Goal: Understand site structure: Understand site structure

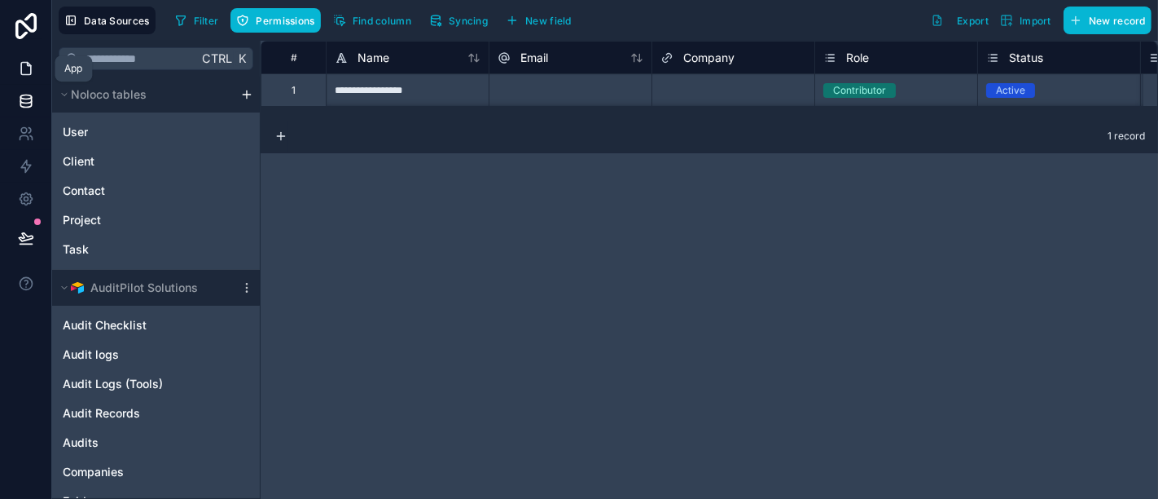
click at [16, 68] on link at bounding box center [25, 68] width 51 height 33
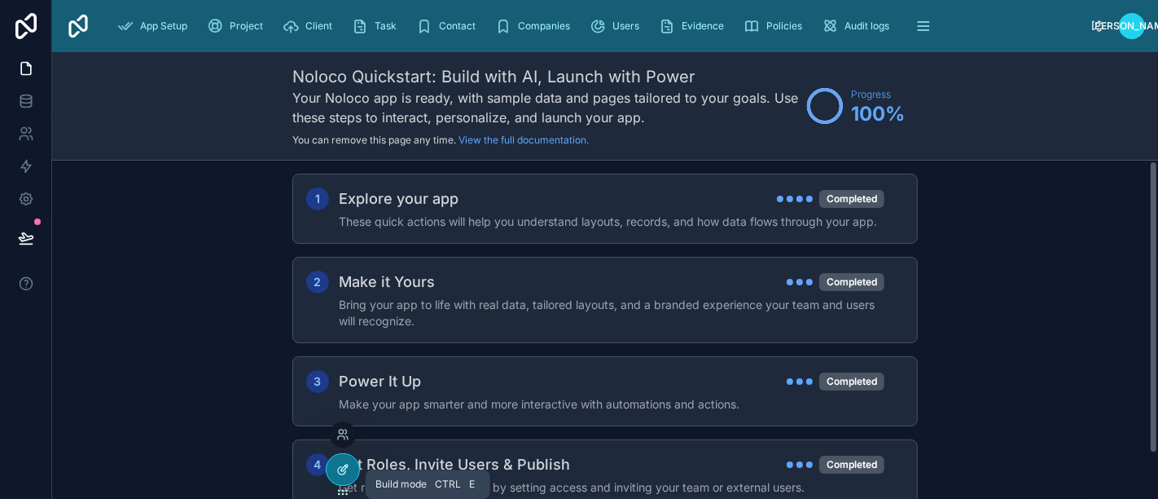
click at [336, 478] on div at bounding box center [343, 469] width 33 height 31
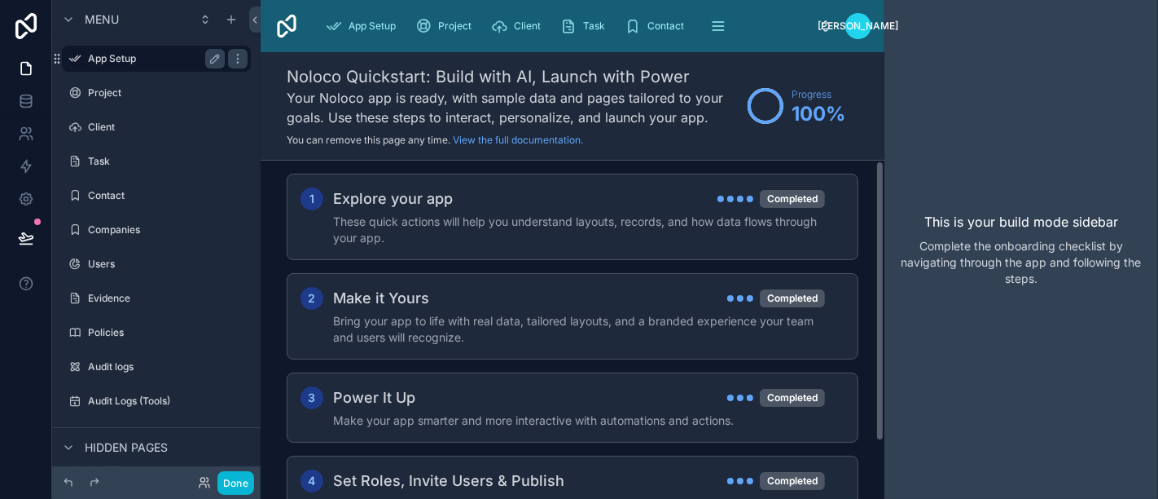
click at [152, 58] on label "App Setup" at bounding box center [153, 58] width 130 height 13
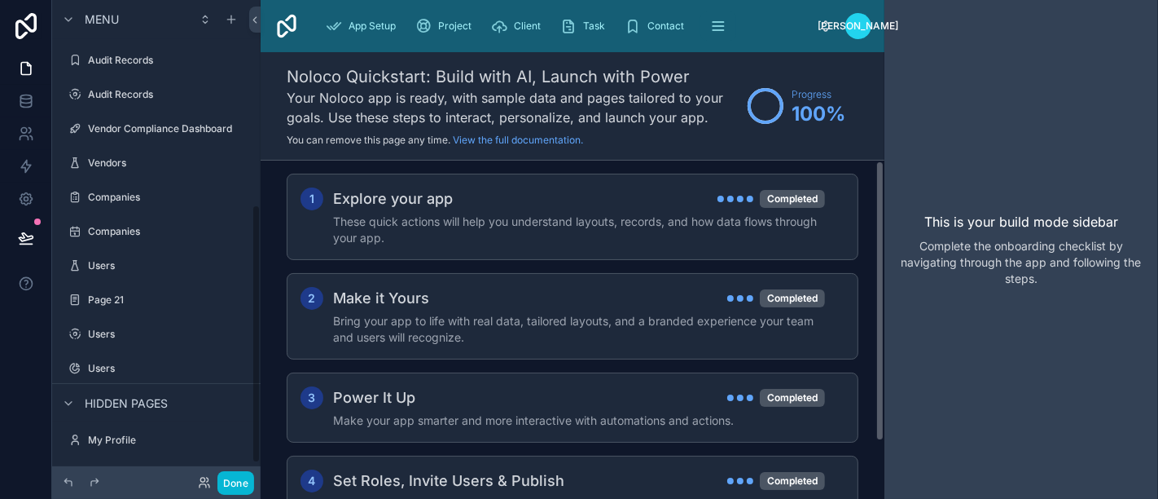
scroll to position [378, 0]
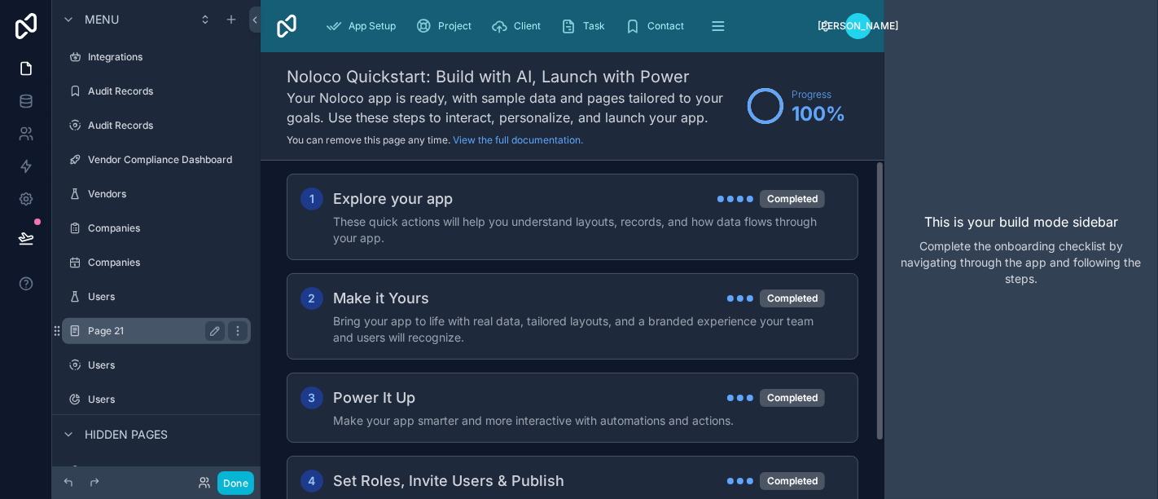
click at [110, 325] on label "Page 21" at bounding box center [153, 330] width 130 height 13
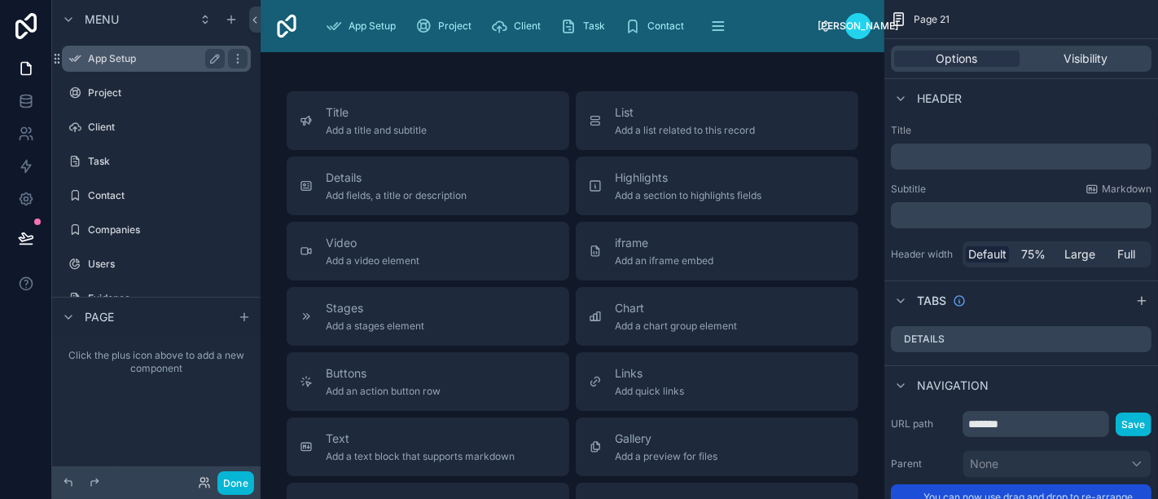
click at [105, 46] on div "App Setup" at bounding box center [156, 59] width 182 height 26
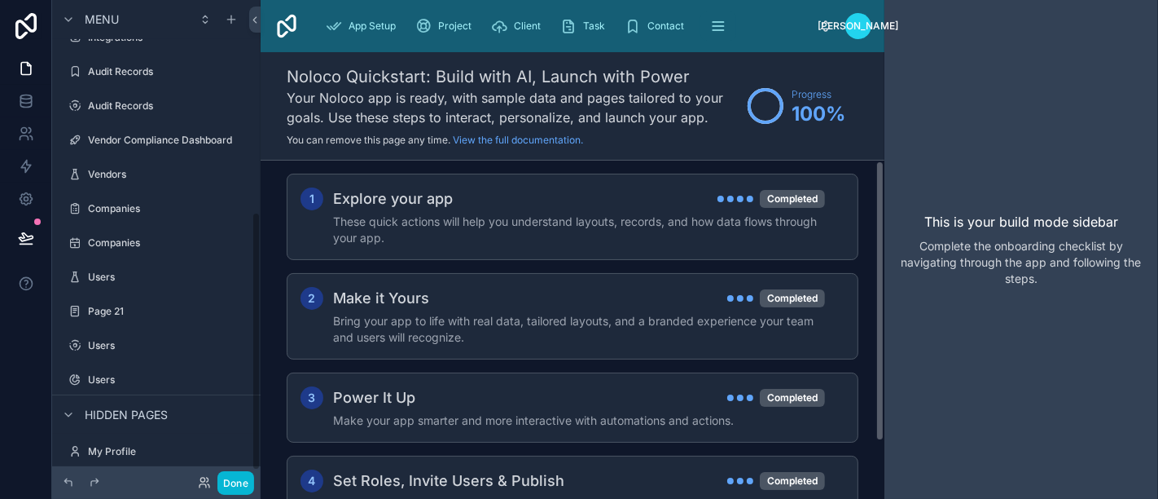
scroll to position [409, 0]
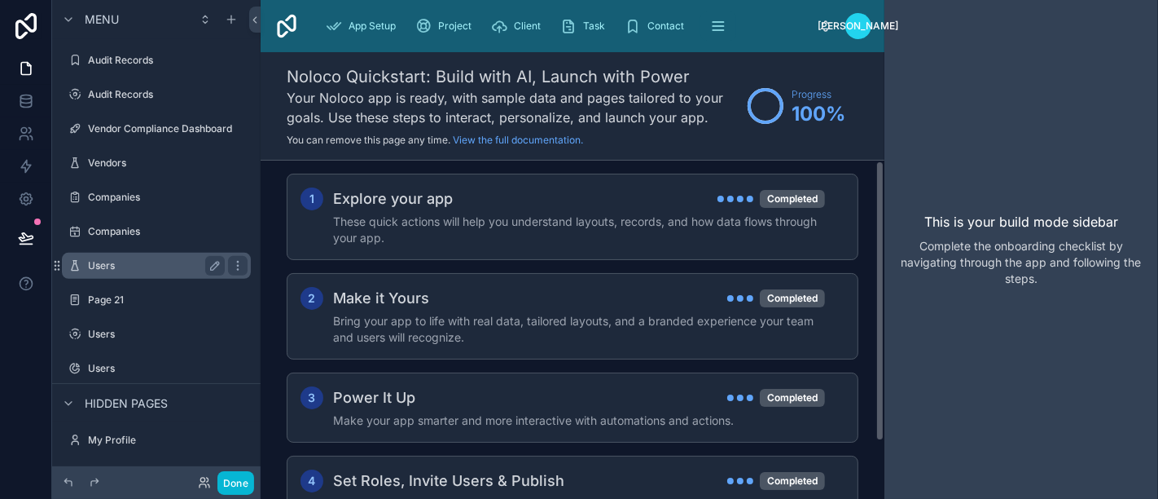
click at [128, 260] on label "Users" at bounding box center [153, 265] width 130 height 13
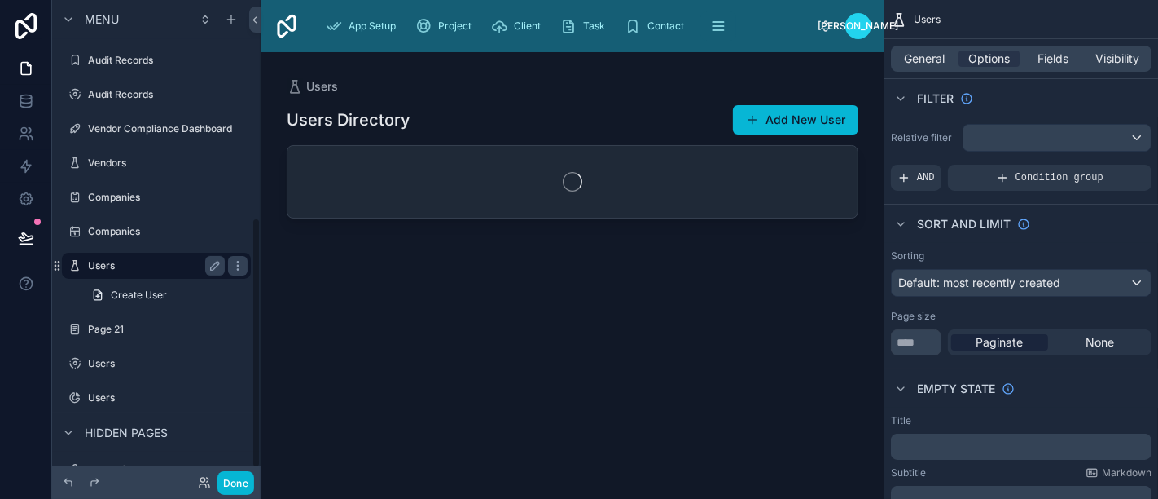
scroll to position [416, 0]
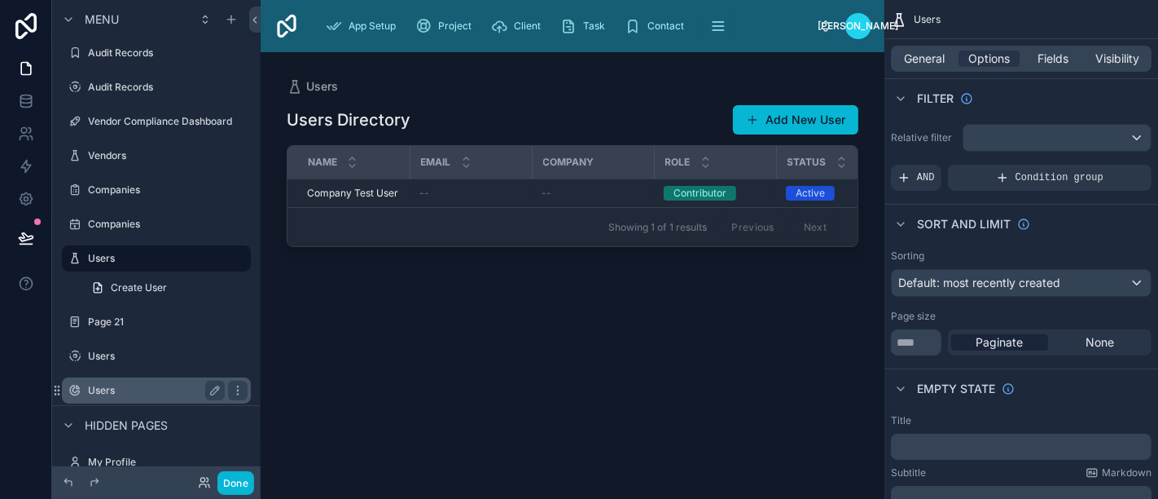
click at [136, 402] on div "Users" at bounding box center [156, 390] width 182 height 26
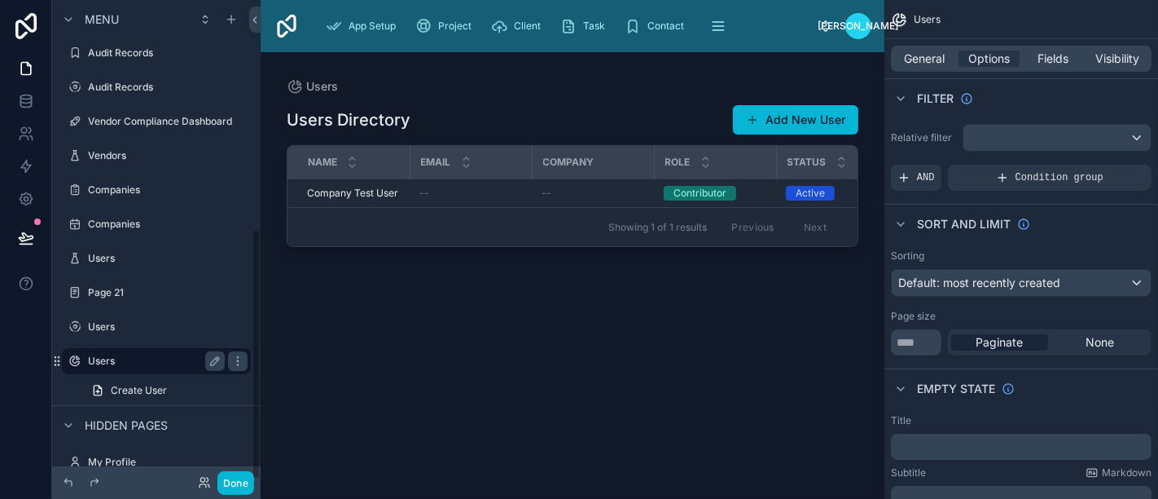
scroll to position [437, 0]
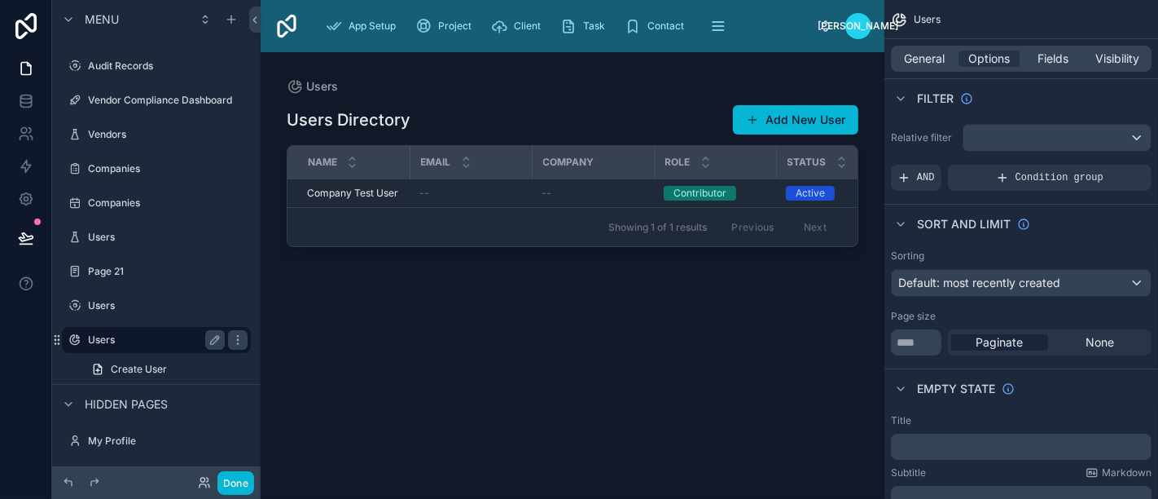
click at [118, 333] on label "Users" at bounding box center [153, 339] width 130 height 13
click at [118, 240] on label "Users" at bounding box center [153, 237] width 130 height 13
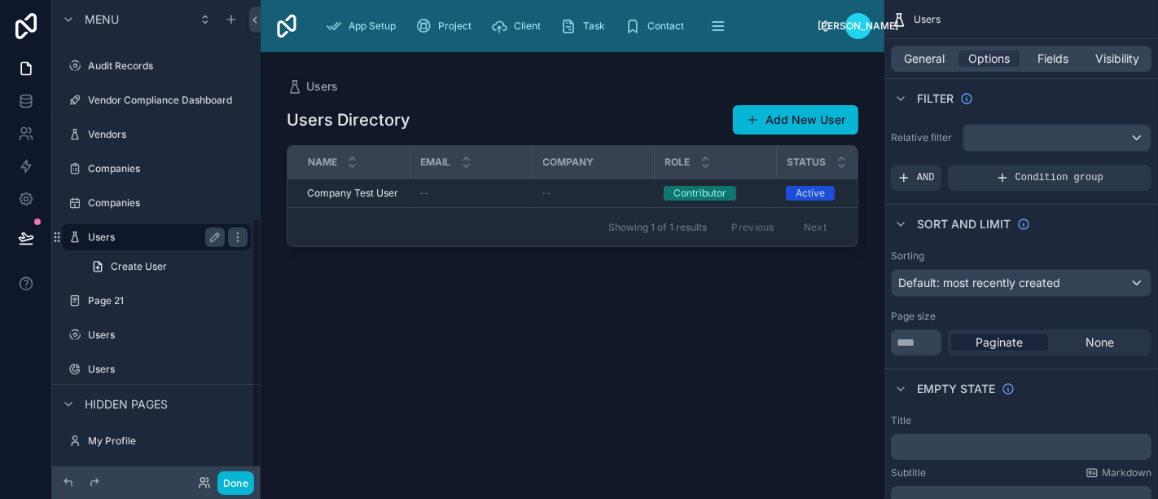
scroll to position [416, 0]
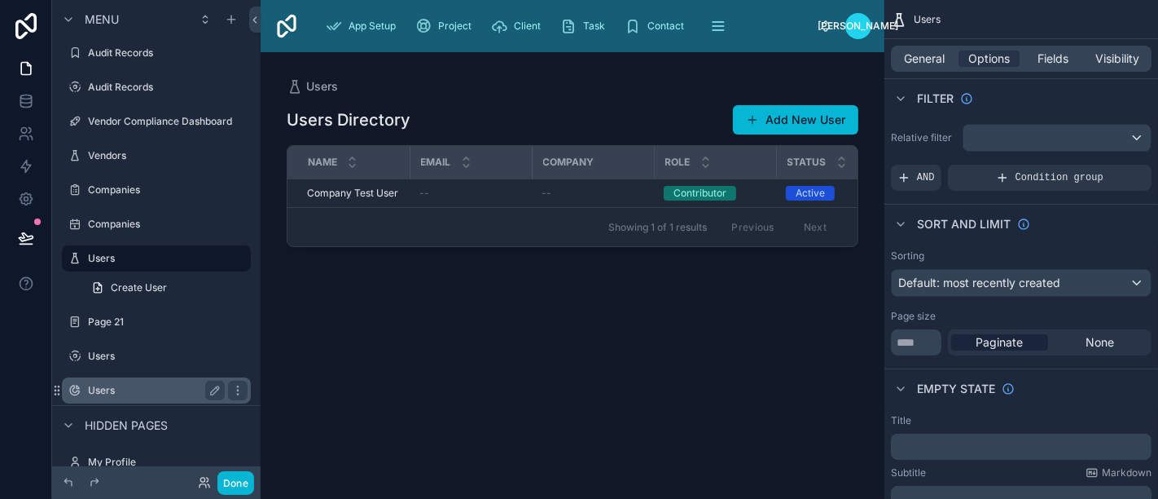
click at [117, 385] on label "Users" at bounding box center [153, 390] width 130 height 13
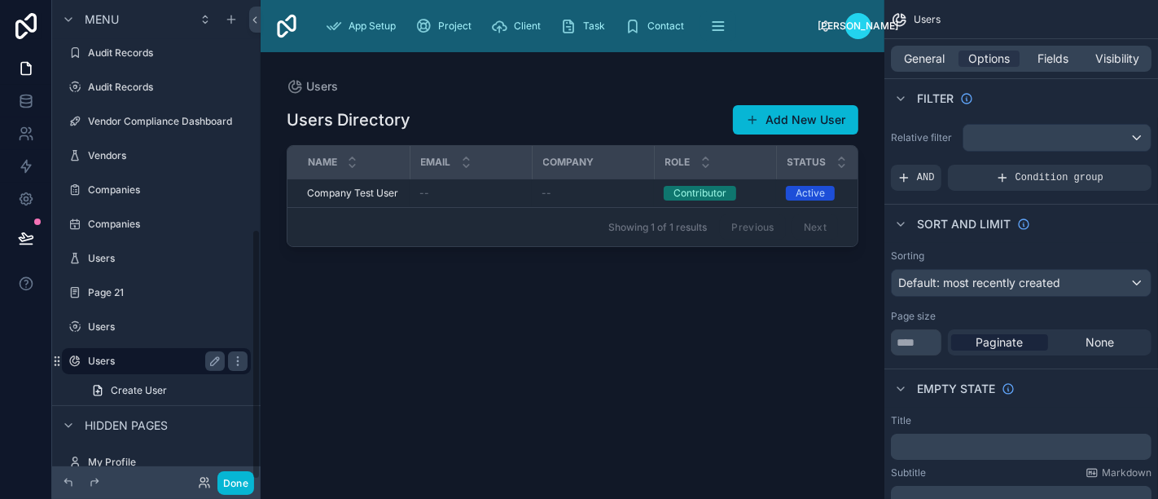
scroll to position [437, 0]
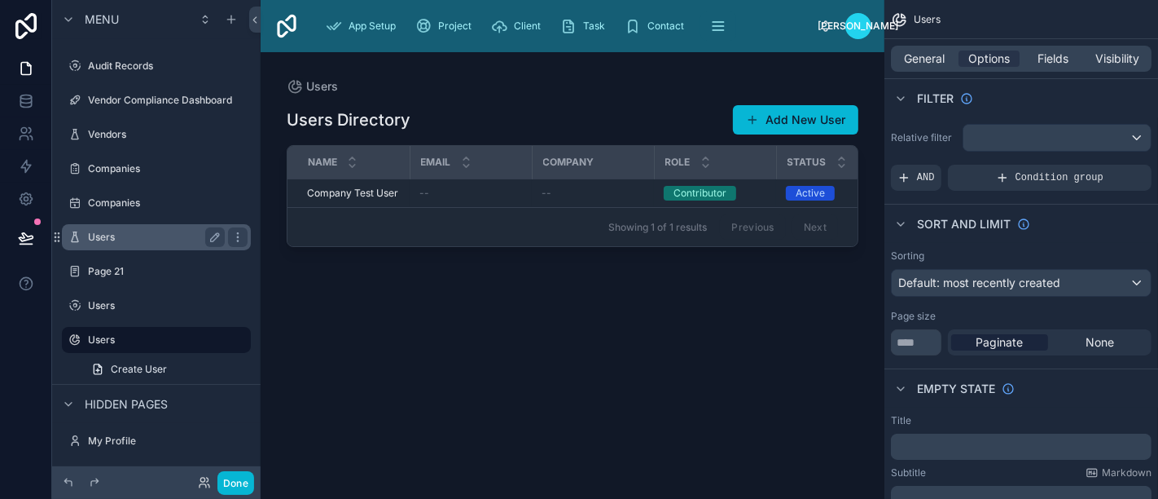
click at [142, 231] on label "Users" at bounding box center [153, 237] width 130 height 13
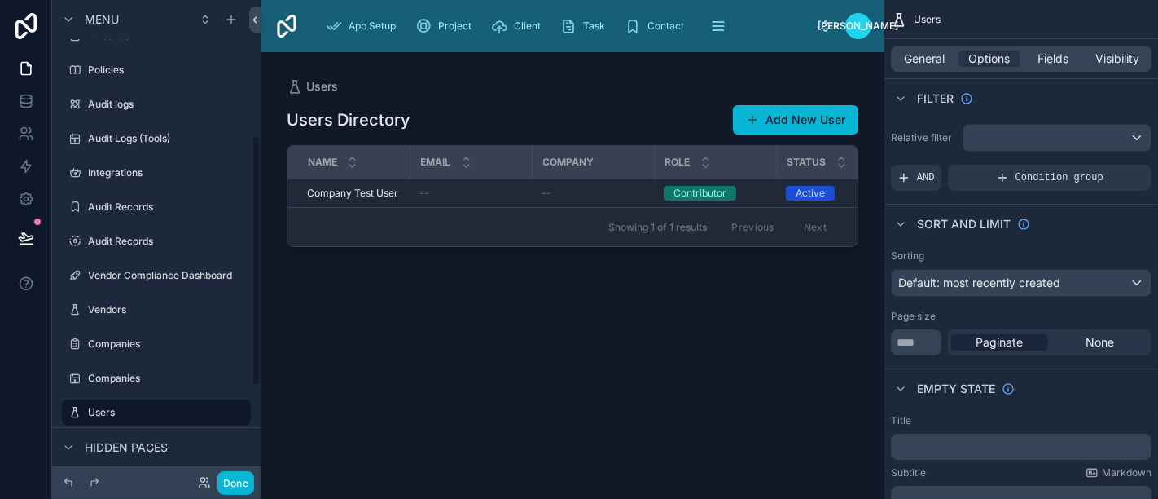
scroll to position [258, 0]
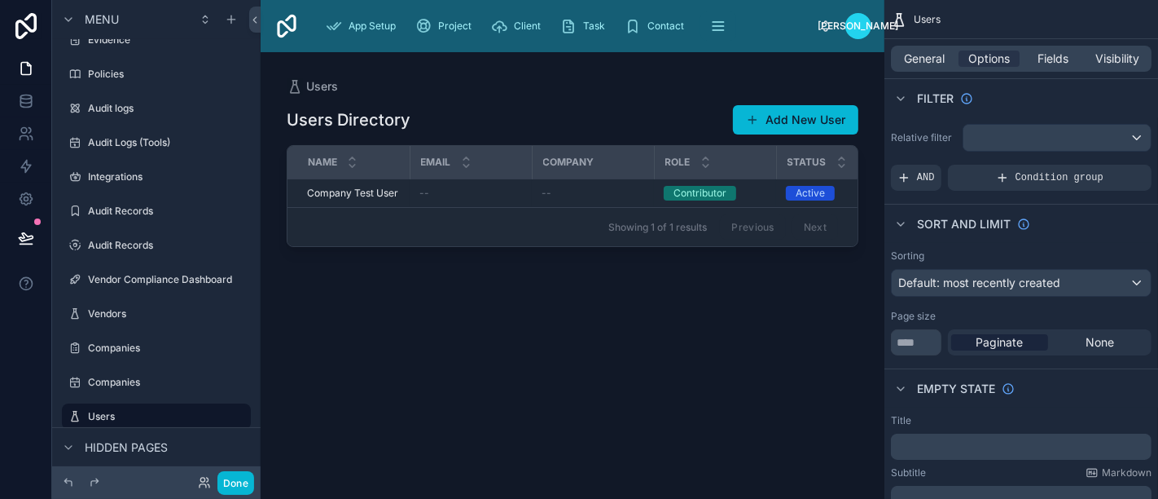
click at [709, 189] on div at bounding box center [573, 265] width 624 height 427
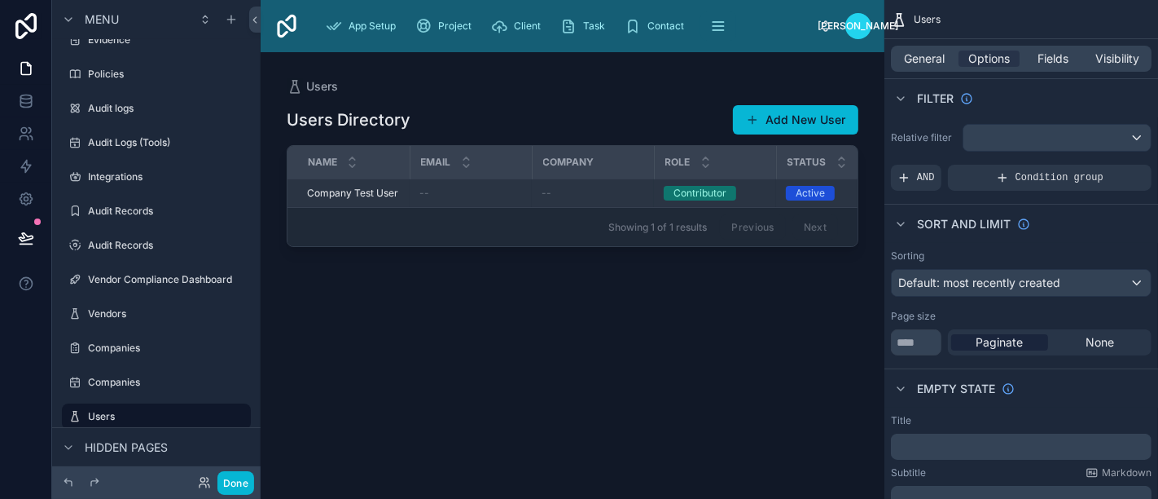
click at [709, 189] on div "Contributor" at bounding box center [700, 193] width 53 height 15
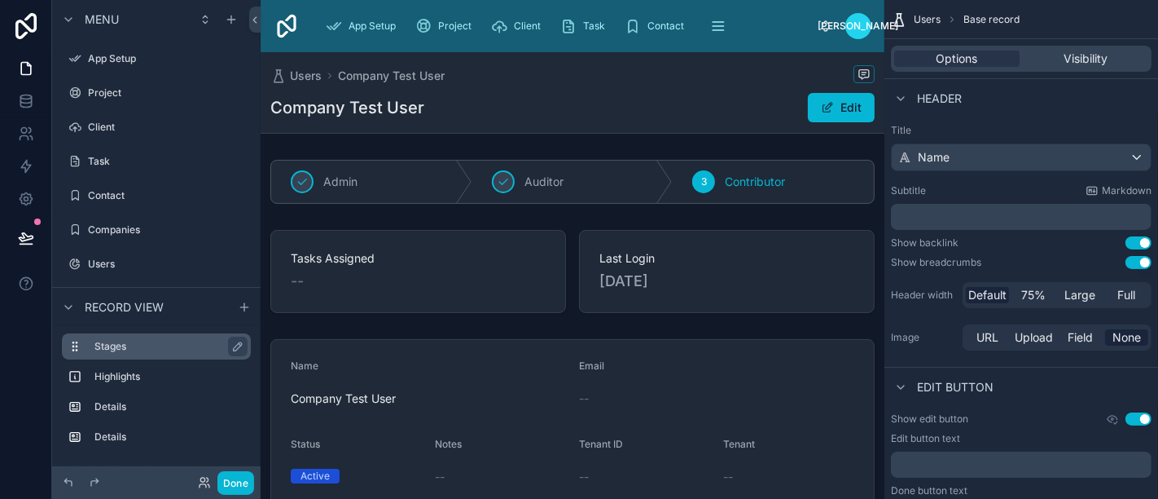
click at [138, 341] on label "Stages" at bounding box center [165, 346] width 143 height 13
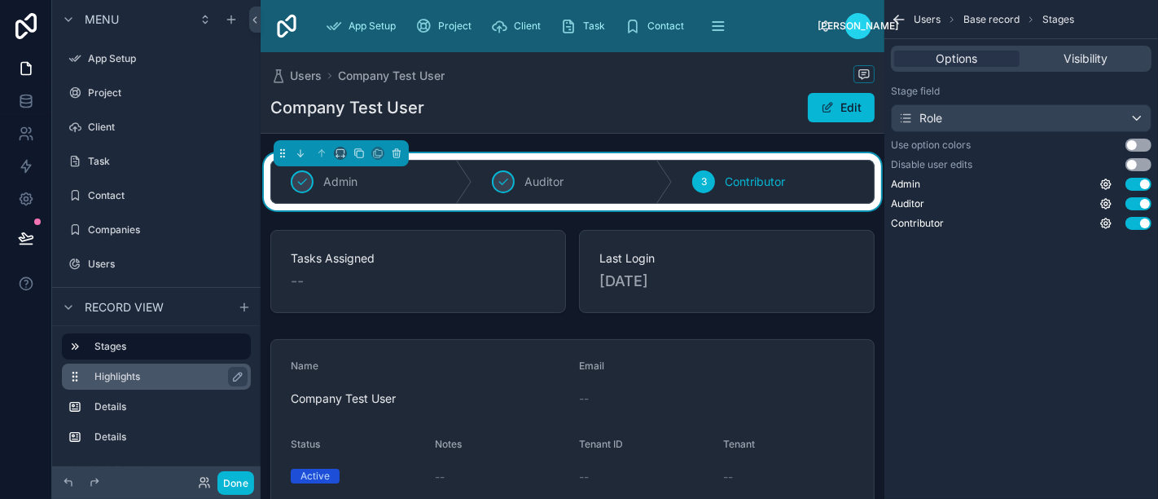
click at [144, 378] on label "Highlights" at bounding box center [165, 376] width 143 height 13
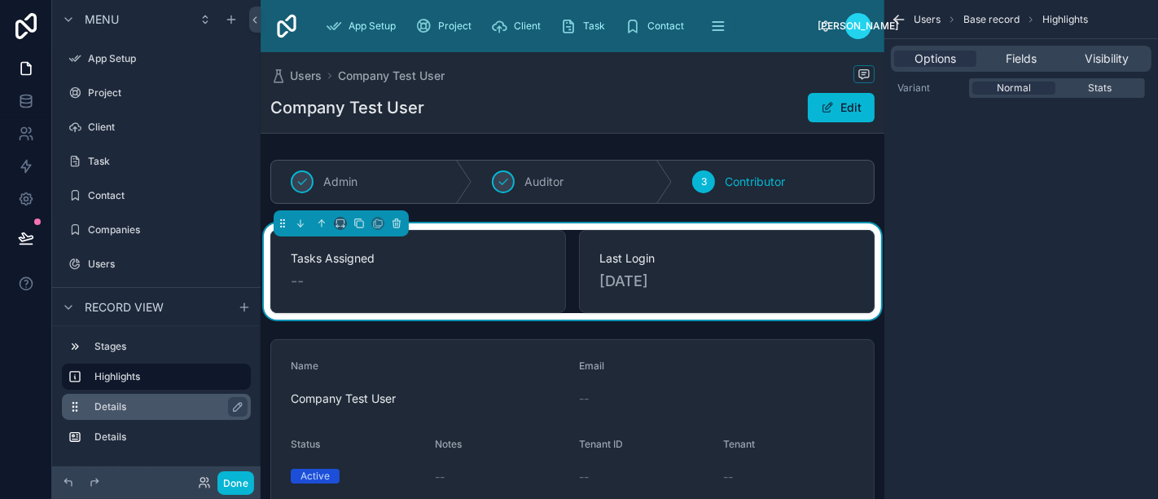
click at [143, 415] on div "Details" at bounding box center [169, 407] width 150 height 20
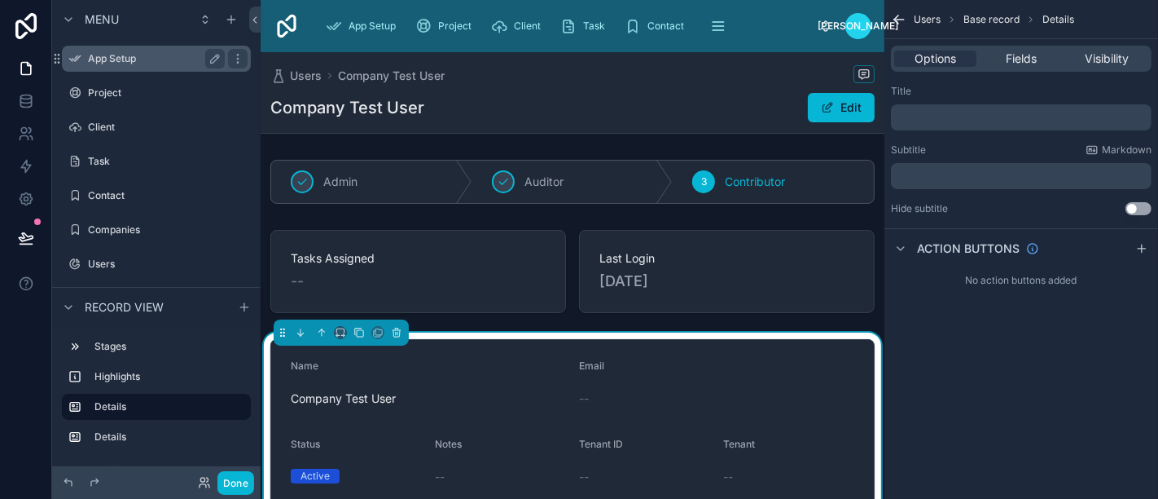
click at [163, 60] on label "App Setup" at bounding box center [153, 58] width 130 height 13
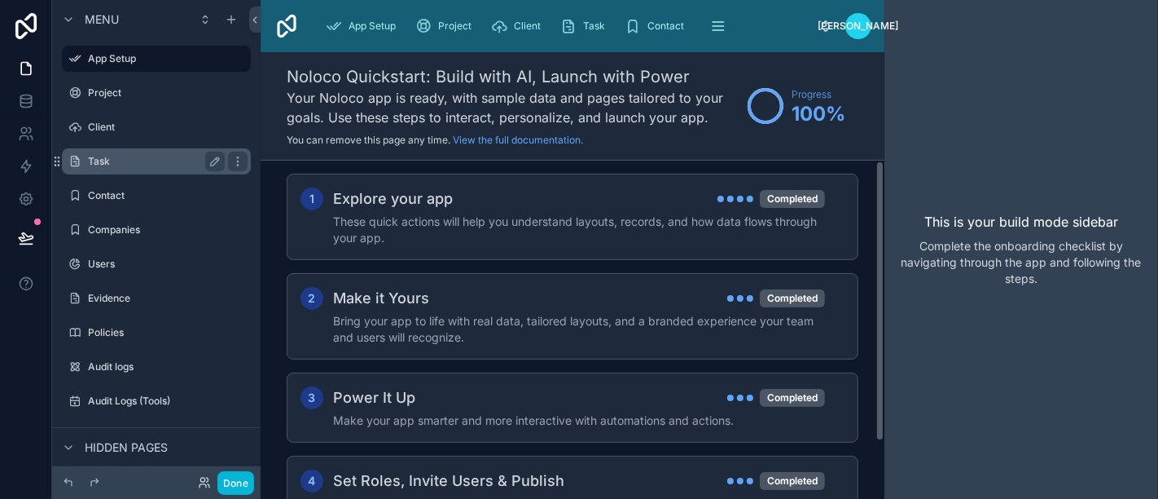
click at [151, 155] on label "Task" at bounding box center [153, 161] width 130 height 13
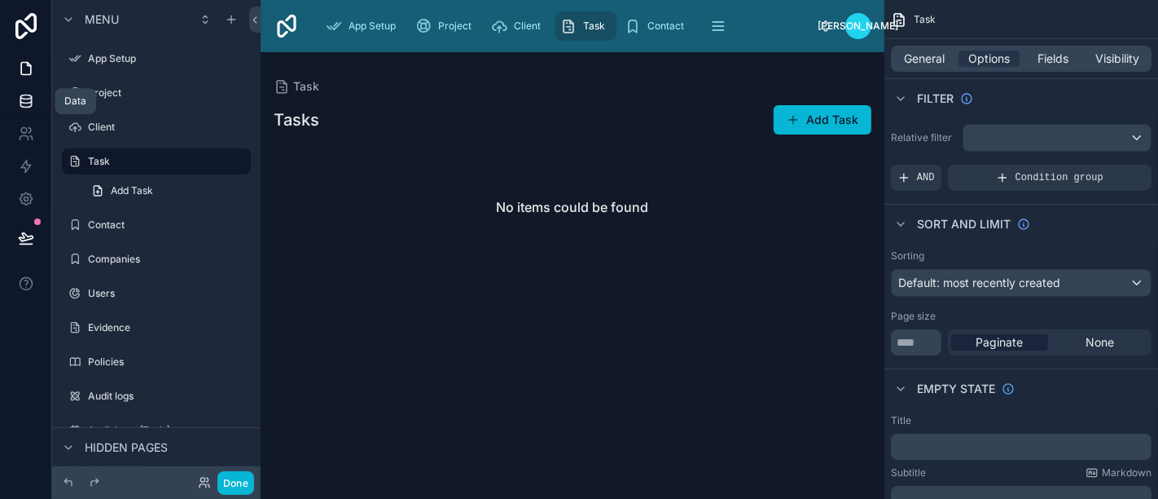
click at [24, 96] on icon at bounding box center [26, 101] width 16 height 16
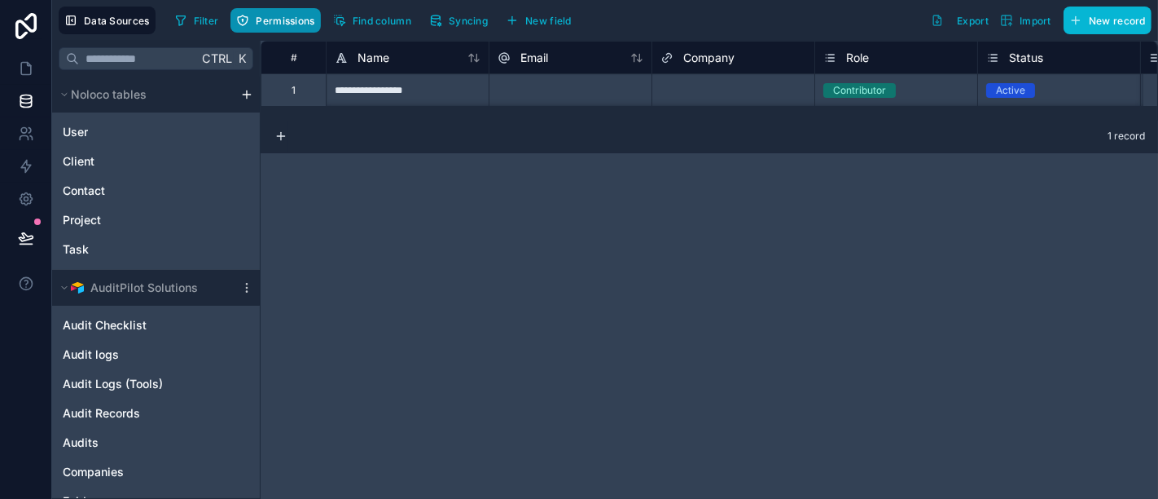
click at [275, 19] on span "Permissions" at bounding box center [285, 21] width 59 height 12
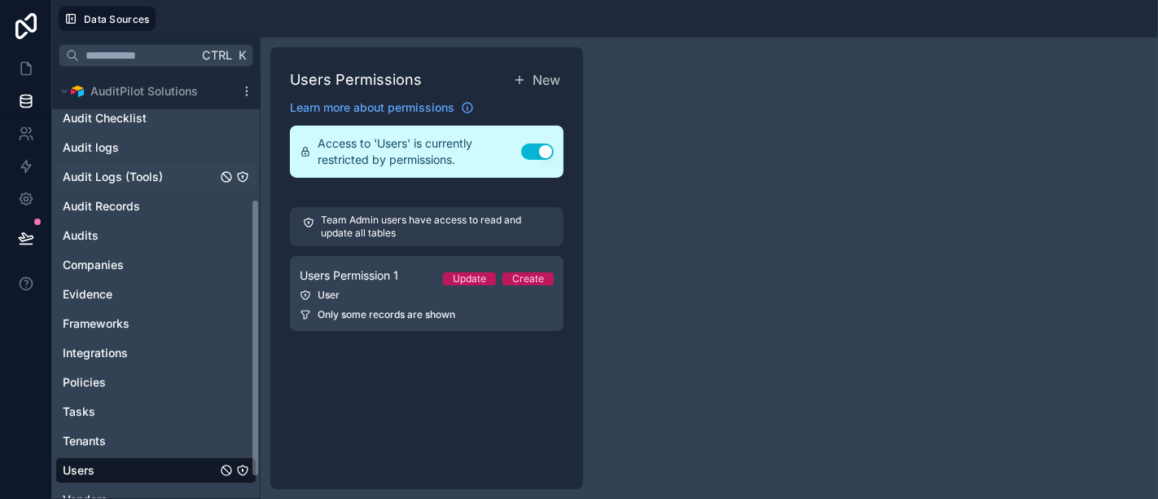
scroll to position [223, 0]
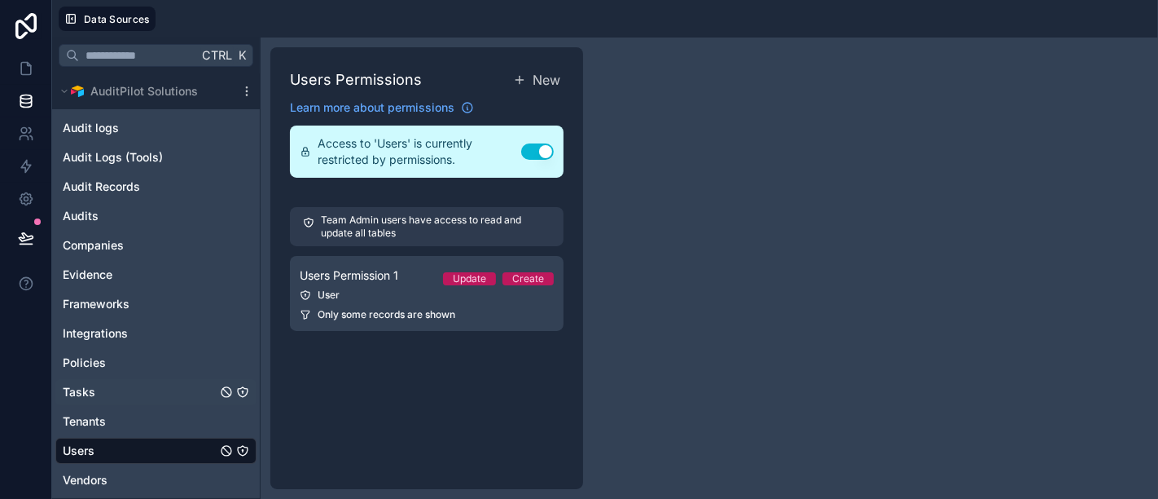
click at [139, 389] on div "Tasks" at bounding box center [155, 392] width 201 height 26
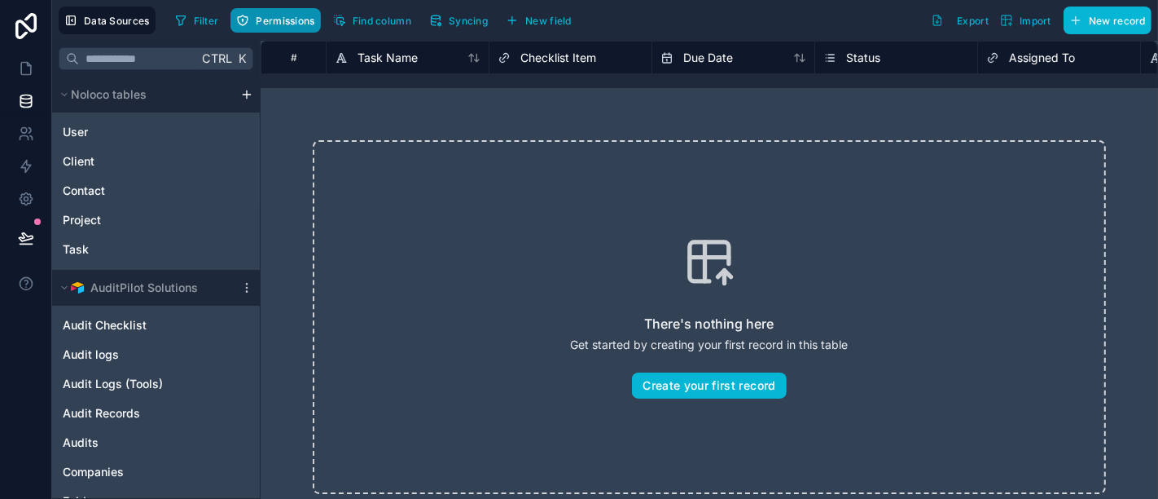
click at [297, 19] on span "Permissions" at bounding box center [285, 21] width 59 height 12
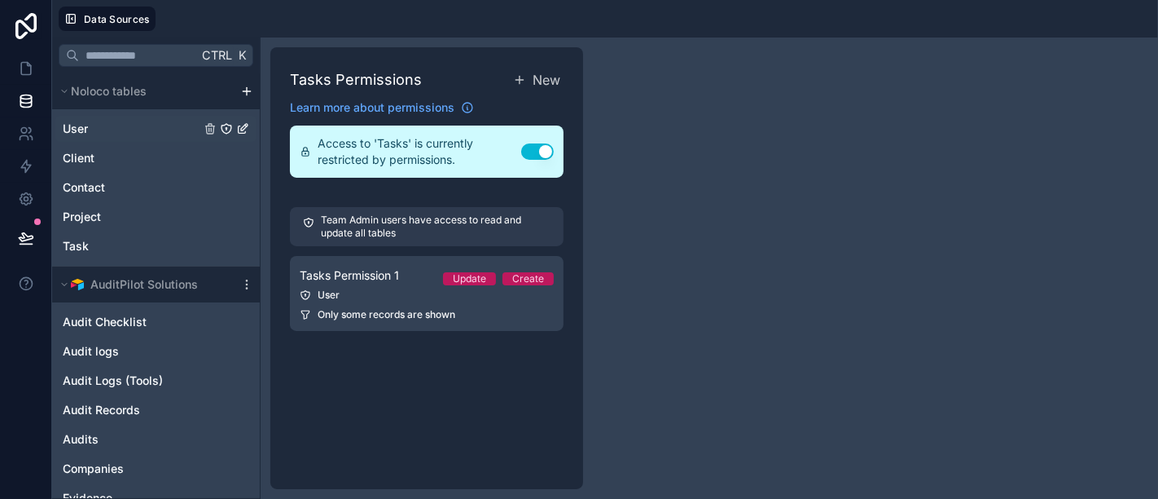
click at [116, 121] on div "User" at bounding box center [155, 129] width 201 height 26
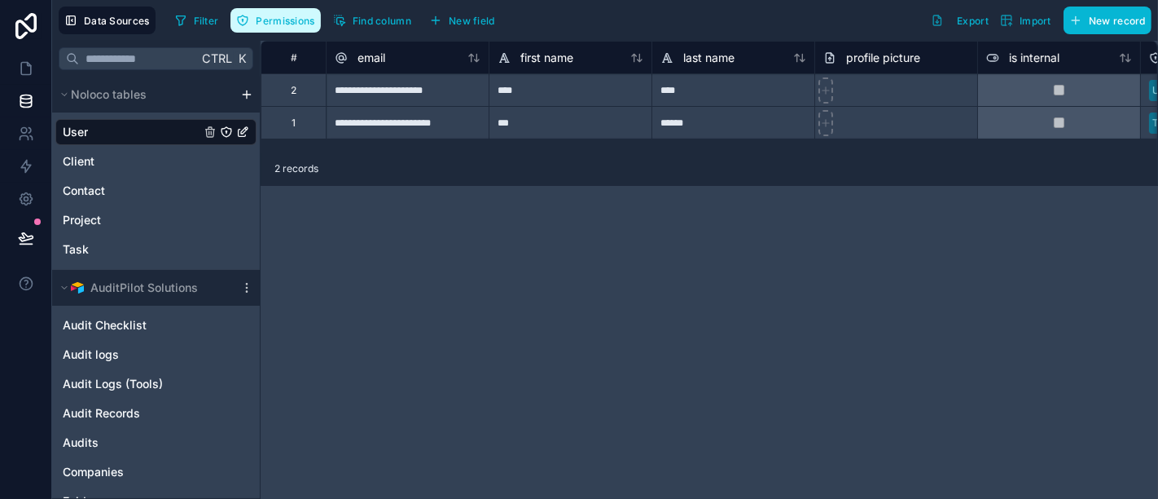
click at [285, 18] on span "Permissions" at bounding box center [285, 21] width 59 height 12
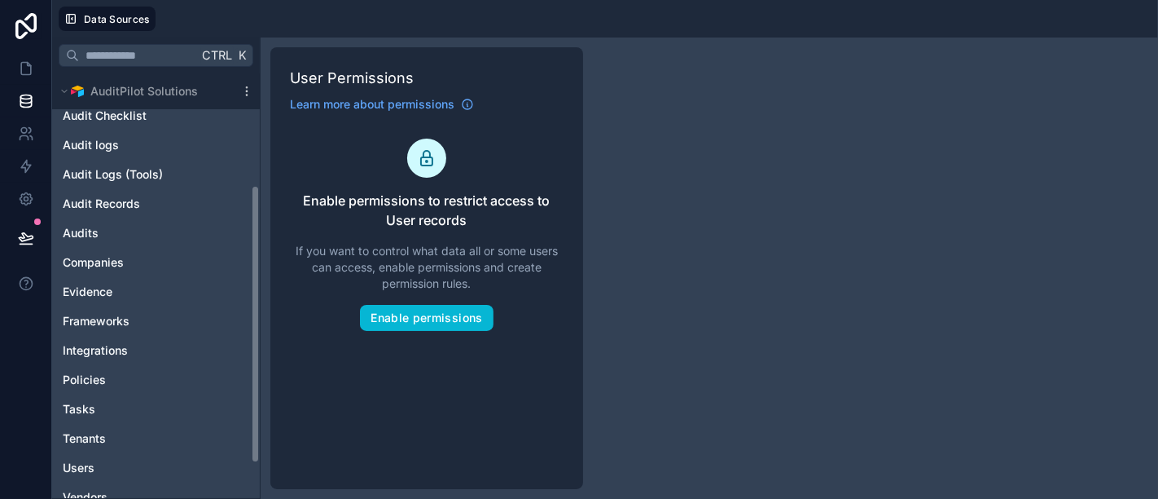
scroll to position [223, 0]
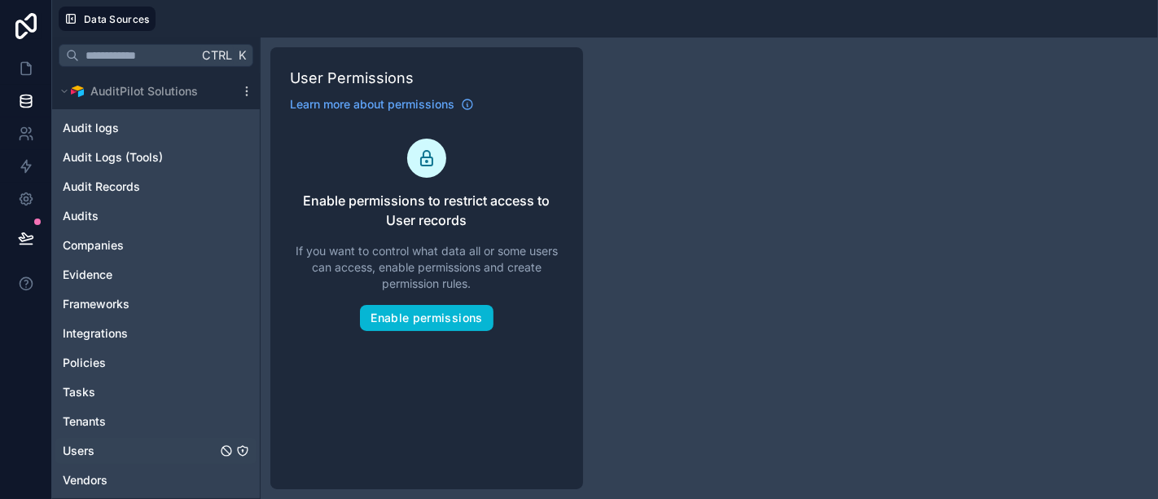
click at [99, 443] on div "Users" at bounding box center [155, 450] width 201 height 26
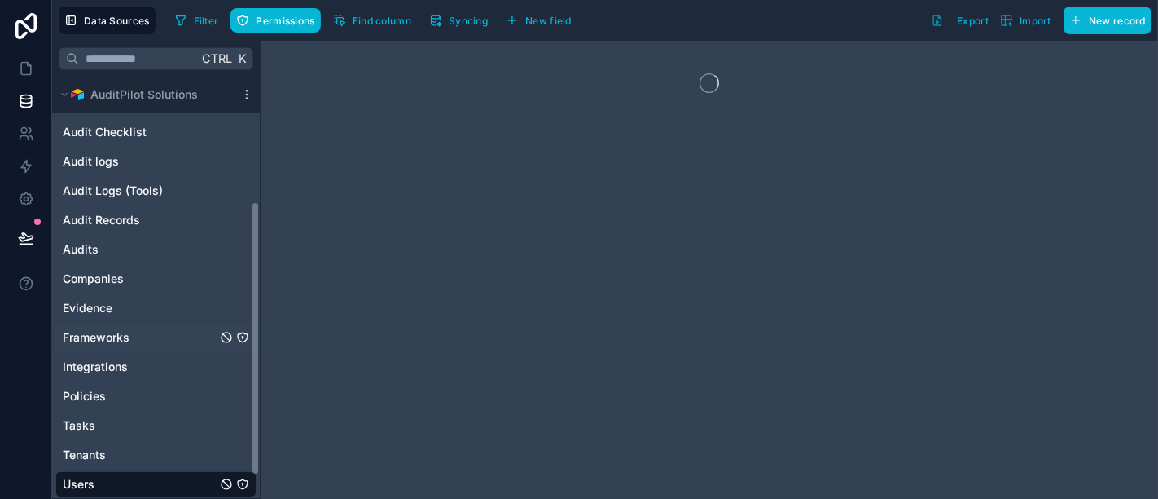
scroll to position [200, 0]
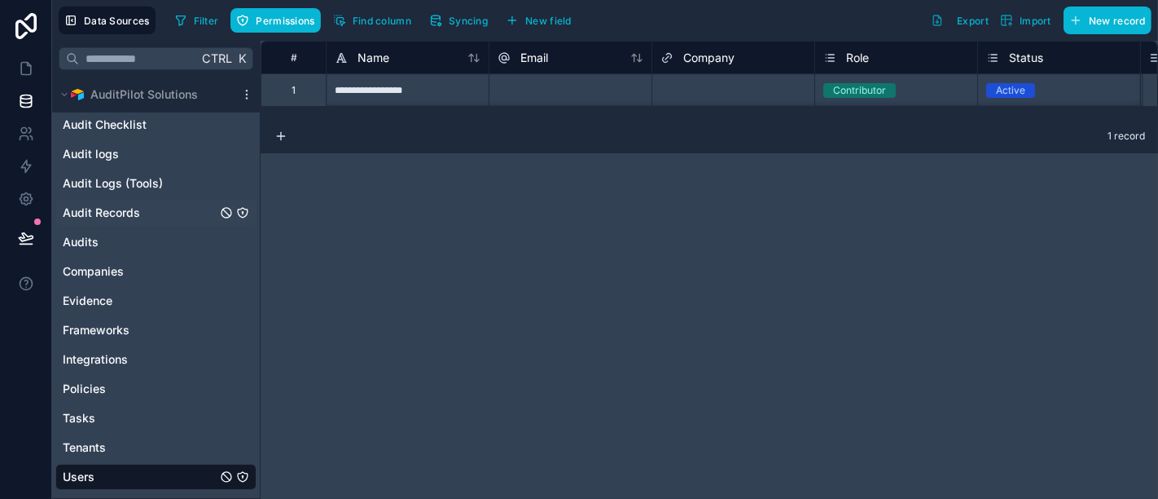
click at [118, 215] on span "Audit Records" at bounding box center [101, 212] width 77 height 16
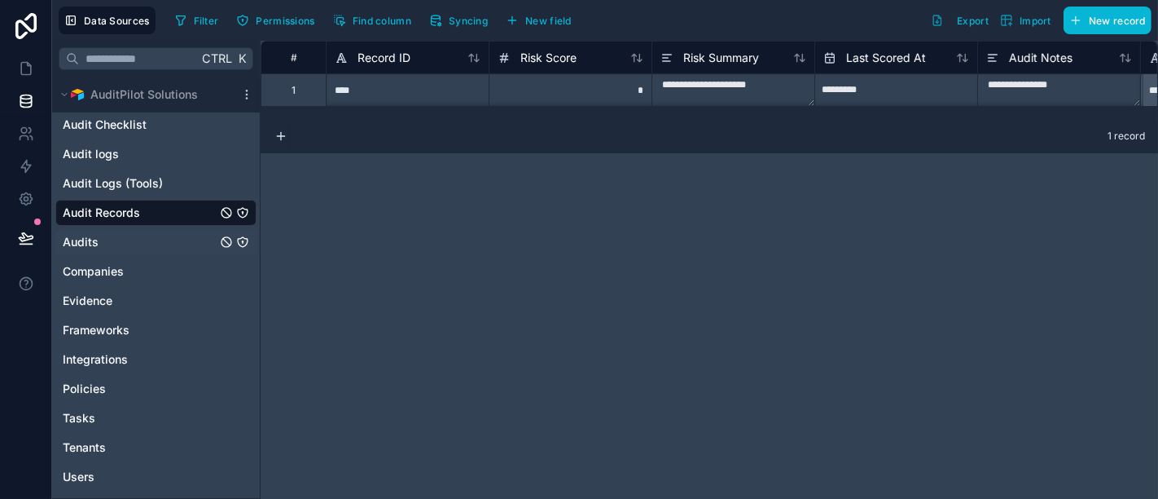
click at [121, 244] on div "Audits" at bounding box center [155, 242] width 201 height 26
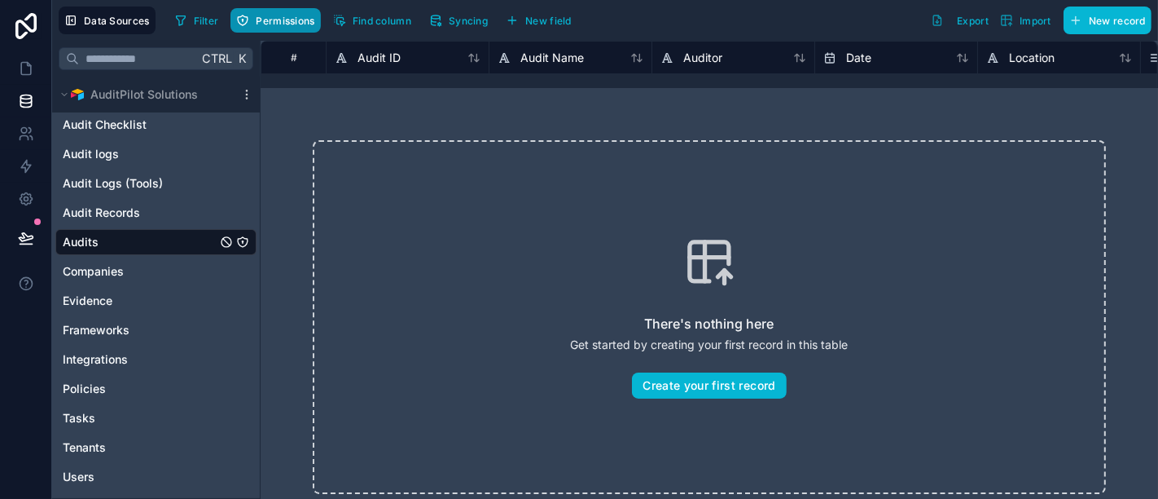
click at [246, 14] on icon "button" at bounding box center [242, 20] width 13 height 13
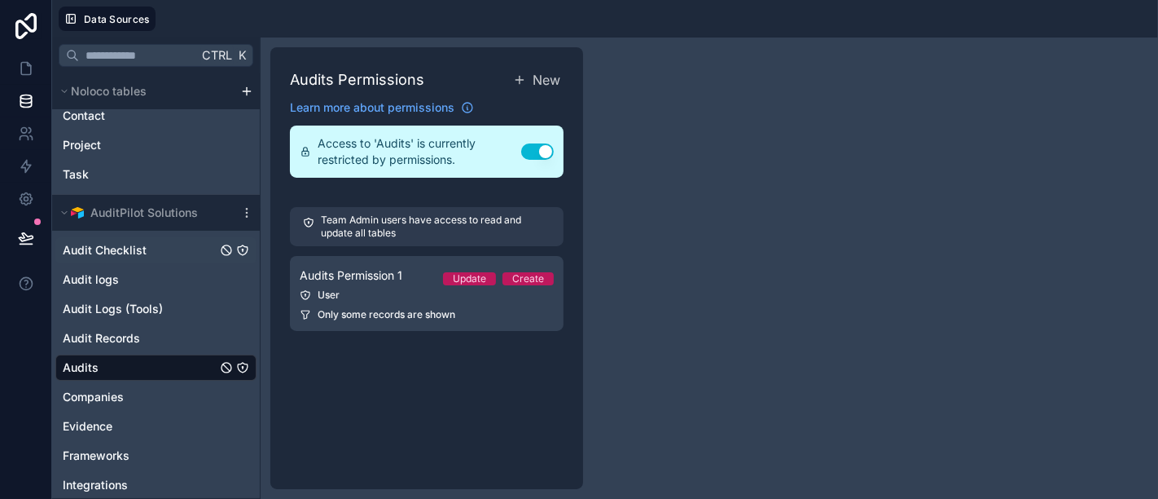
scroll to position [70, 0]
click at [136, 250] on span "Audit Checklist" at bounding box center [105, 252] width 84 height 16
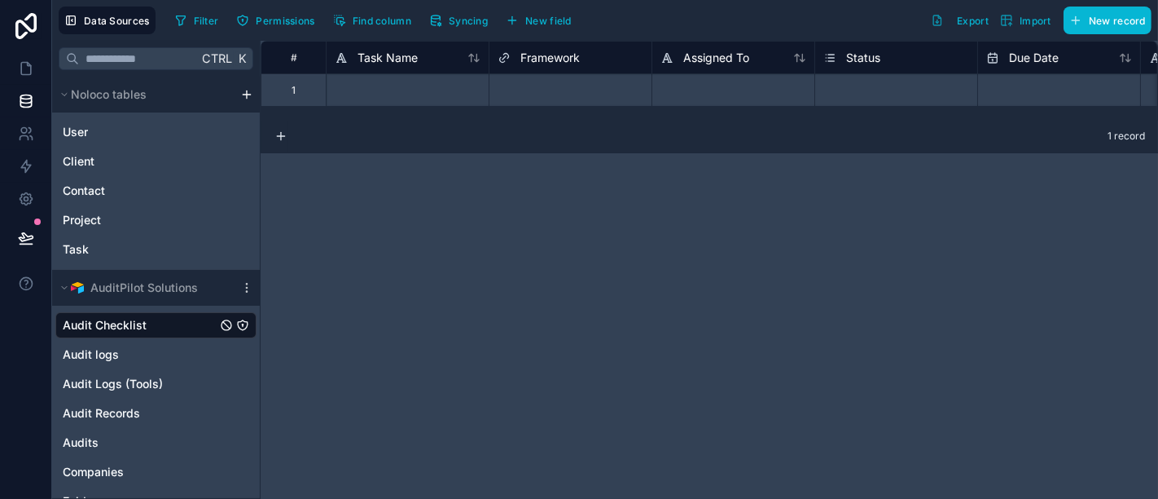
click at [266, 33] on div "Filter Permissions Find column Syncing New field" at bounding box center [376, 21] width 415 height 28
click at [282, 15] on span "Permissions" at bounding box center [285, 21] width 59 height 12
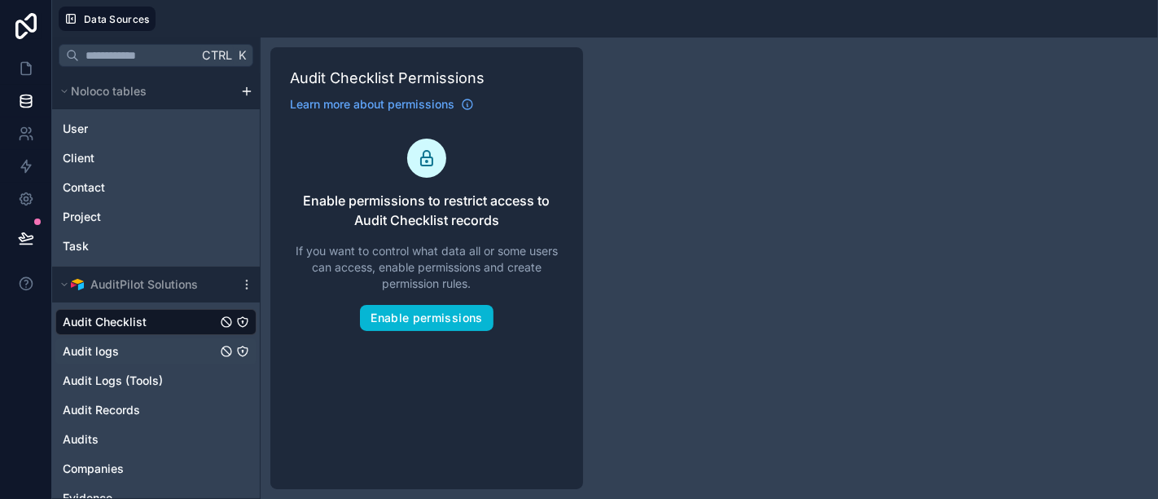
click at [116, 348] on span "Audit logs" at bounding box center [91, 351] width 56 height 16
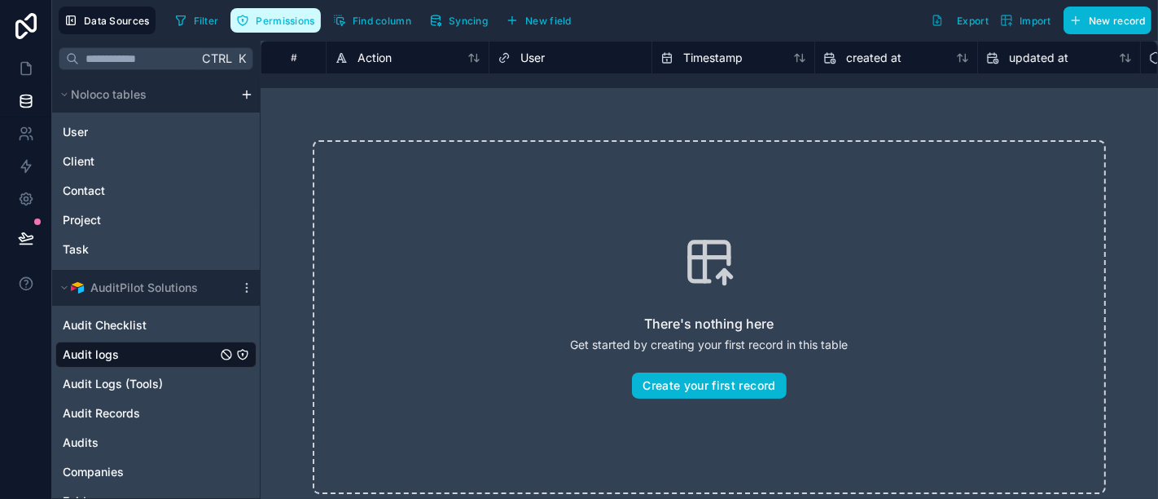
click at [282, 15] on span "Permissions" at bounding box center [285, 21] width 59 height 12
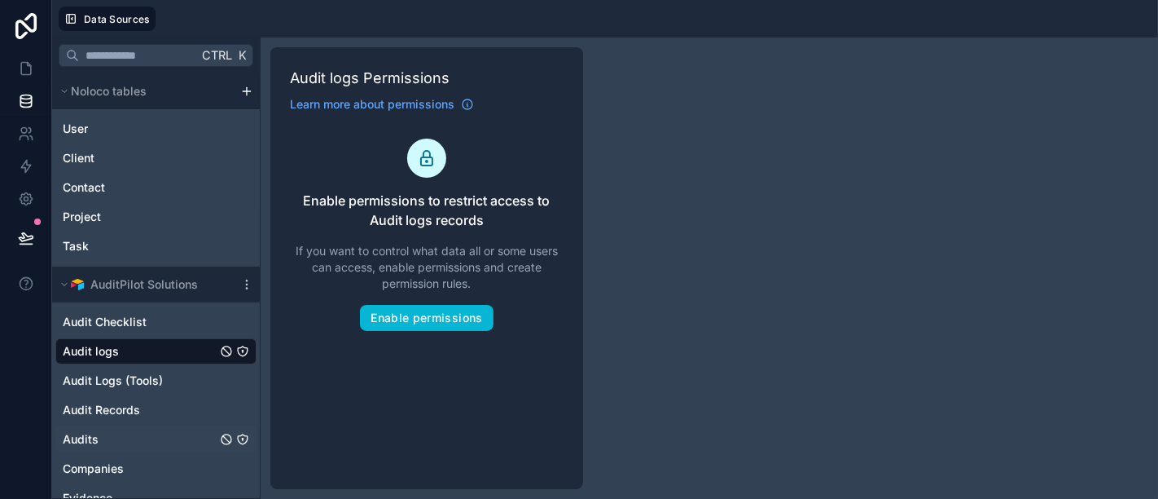
click at [103, 433] on div "Audits" at bounding box center [155, 439] width 201 height 26
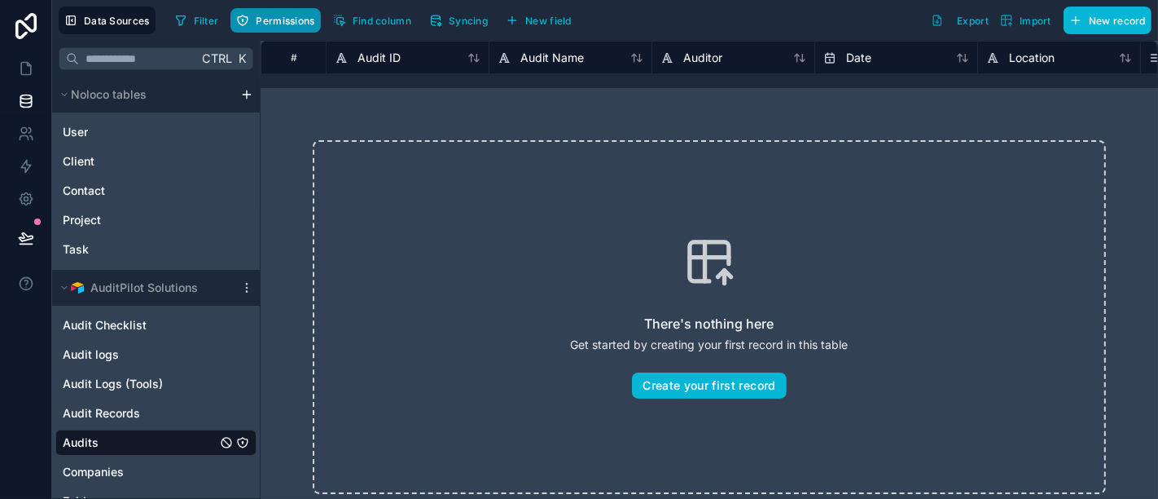
click at [292, 16] on span "Permissions" at bounding box center [285, 21] width 59 height 12
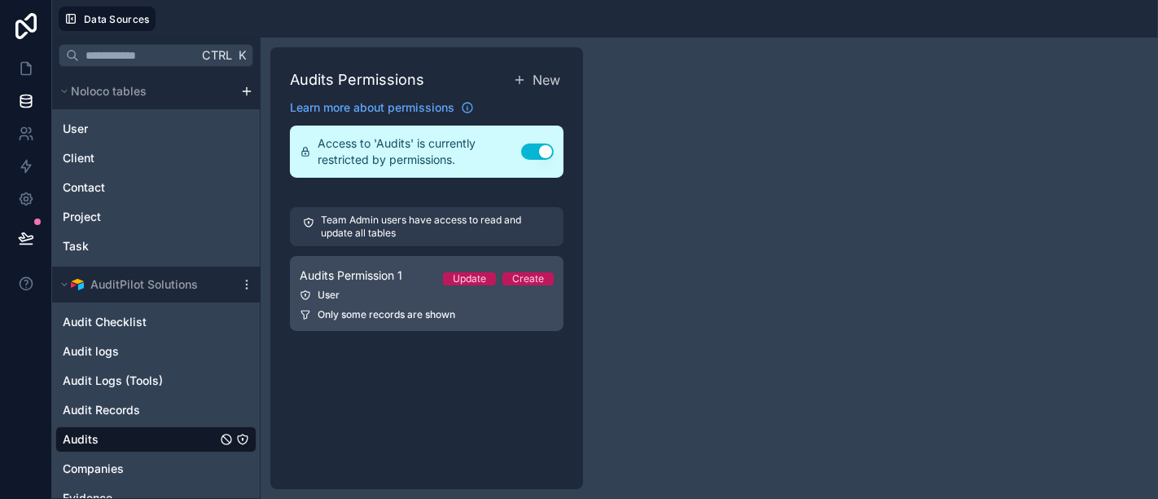
click at [395, 288] on div "User" at bounding box center [427, 294] width 254 height 13
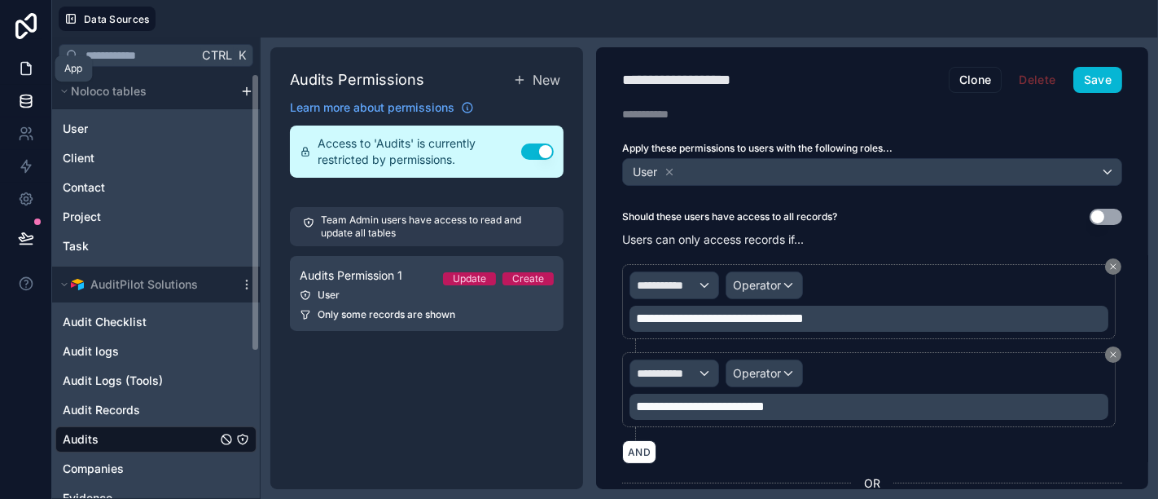
click at [29, 69] on icon at bounding box center [26, 68] width 16 height 16
